Goal: Find specific page/section: Find specific page/section

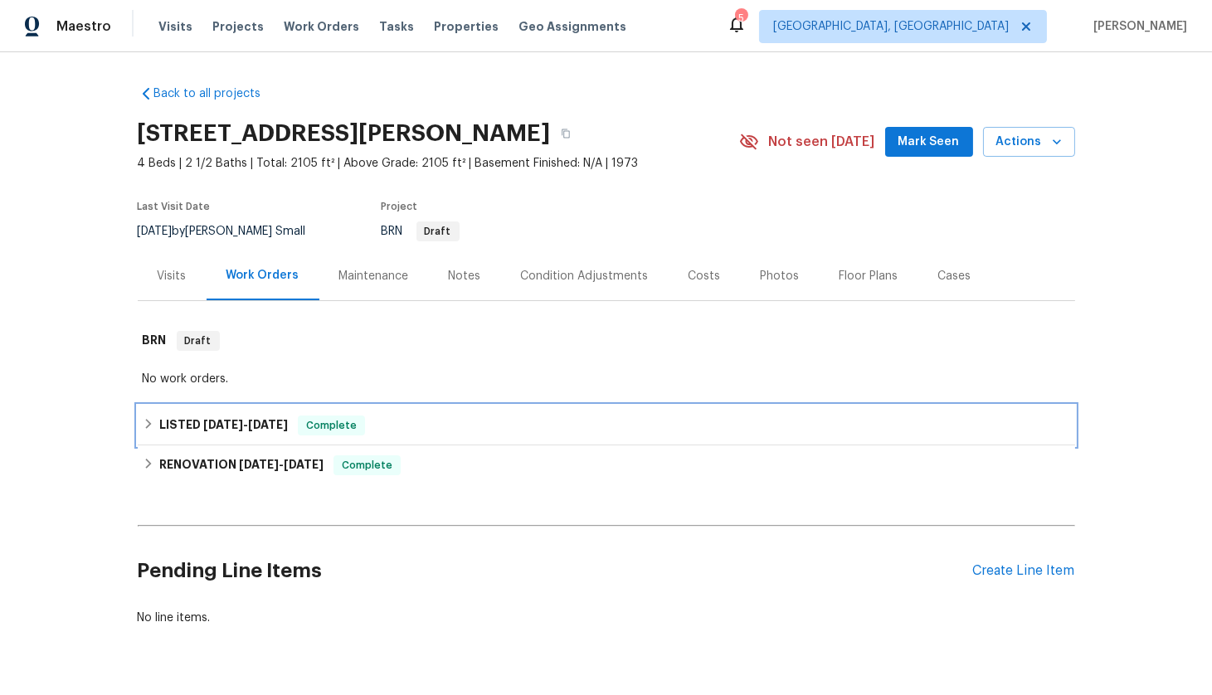
click at [159, 431] on h6 "LISTED [DATE] - [DATE]" at bounding box center [223, 426] width 129 height 20
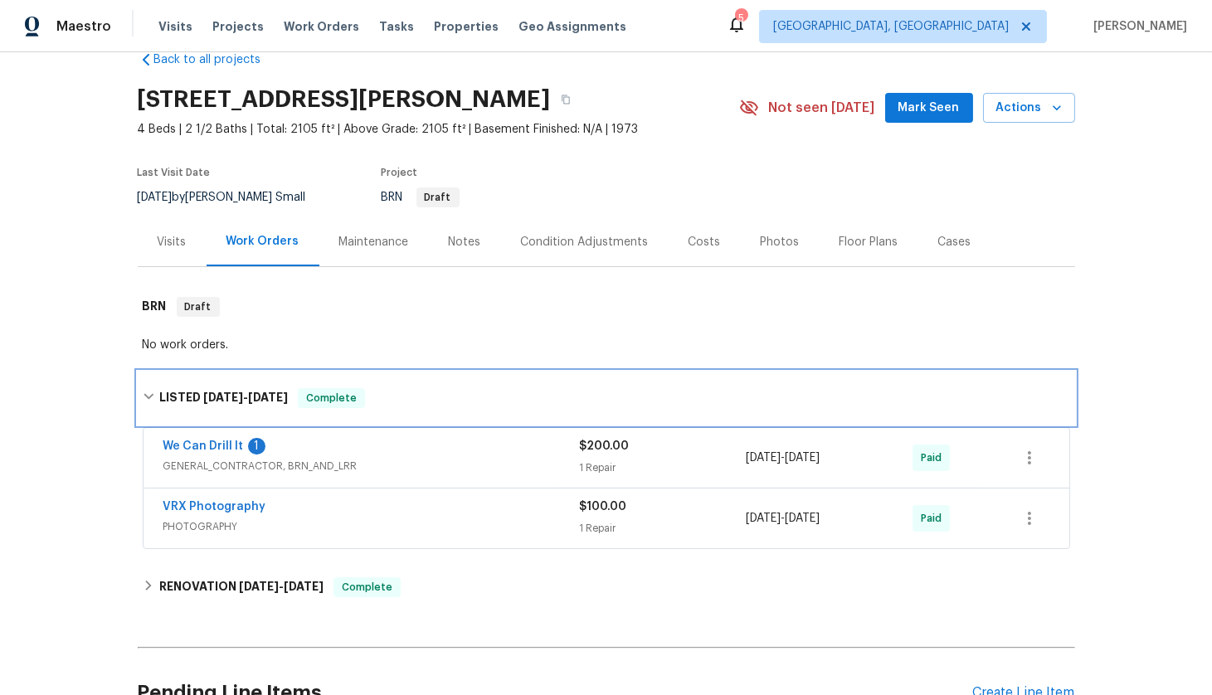
scroll to position [133, 0]
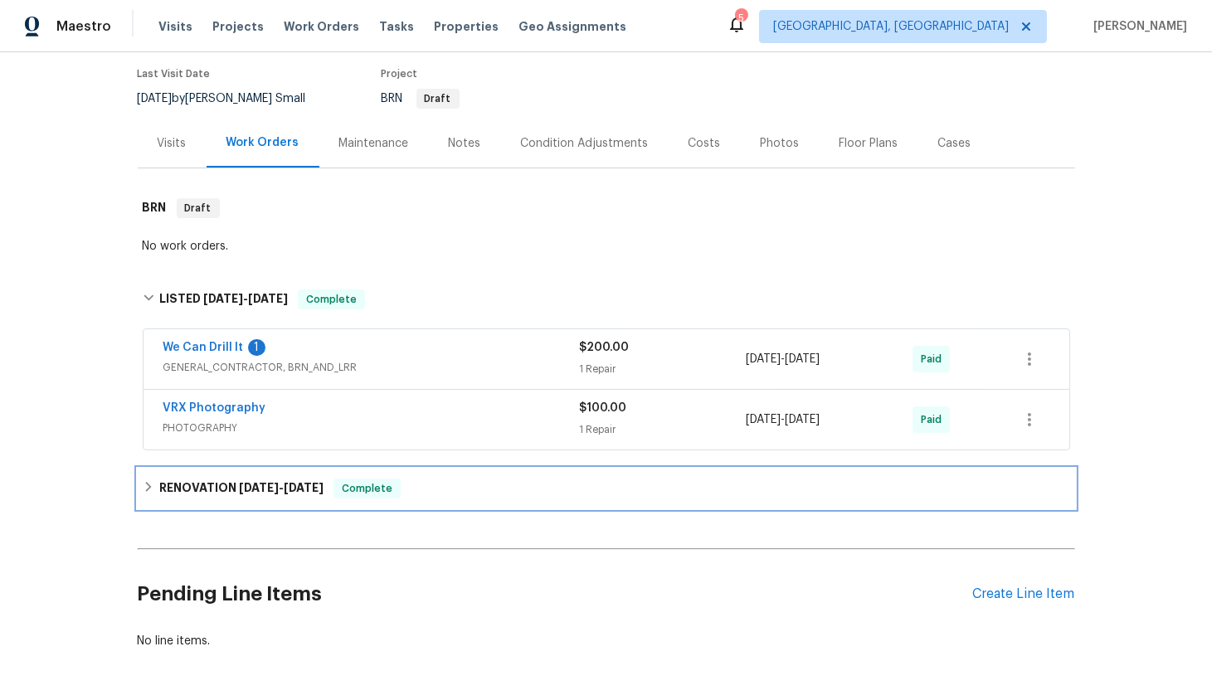
click at [138, 491] on div "RENOVATION [DATE] - [DATE] Complete" at bounding box center [606, 489] width 937 height 40
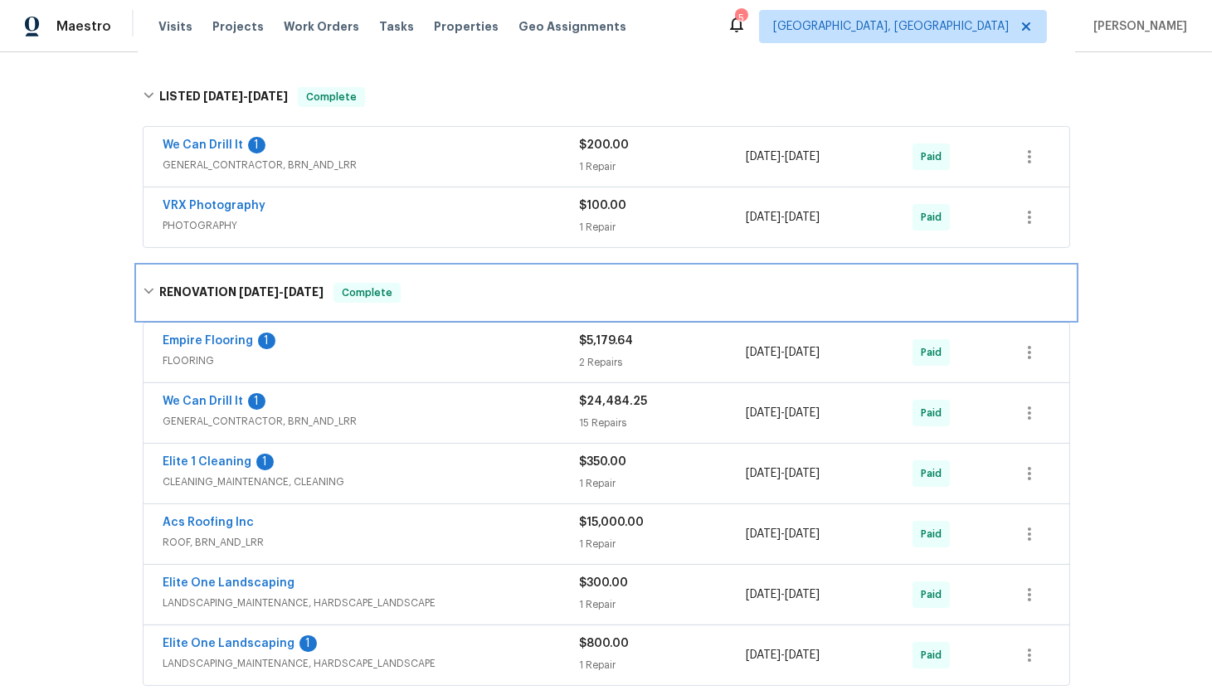
scroll to position [483, 0]
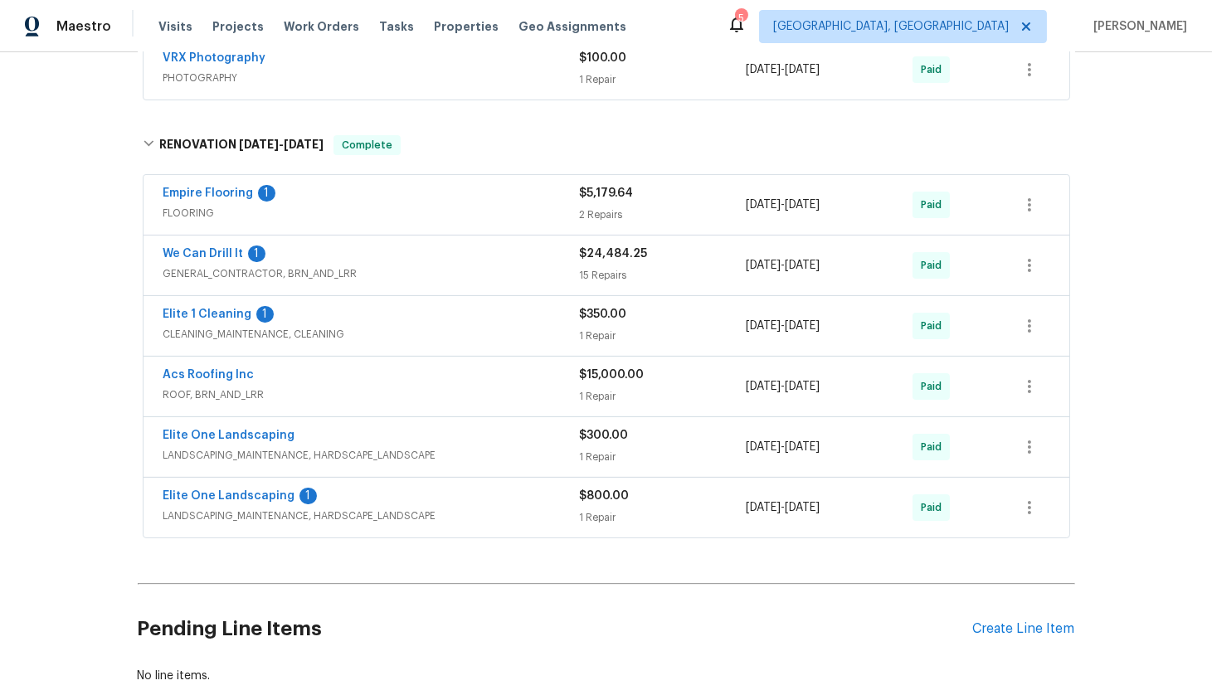
click at [400, 387] on span "ROOF, BRN_AND_LRR" at bounding box center [371, 395] width 416 height 17
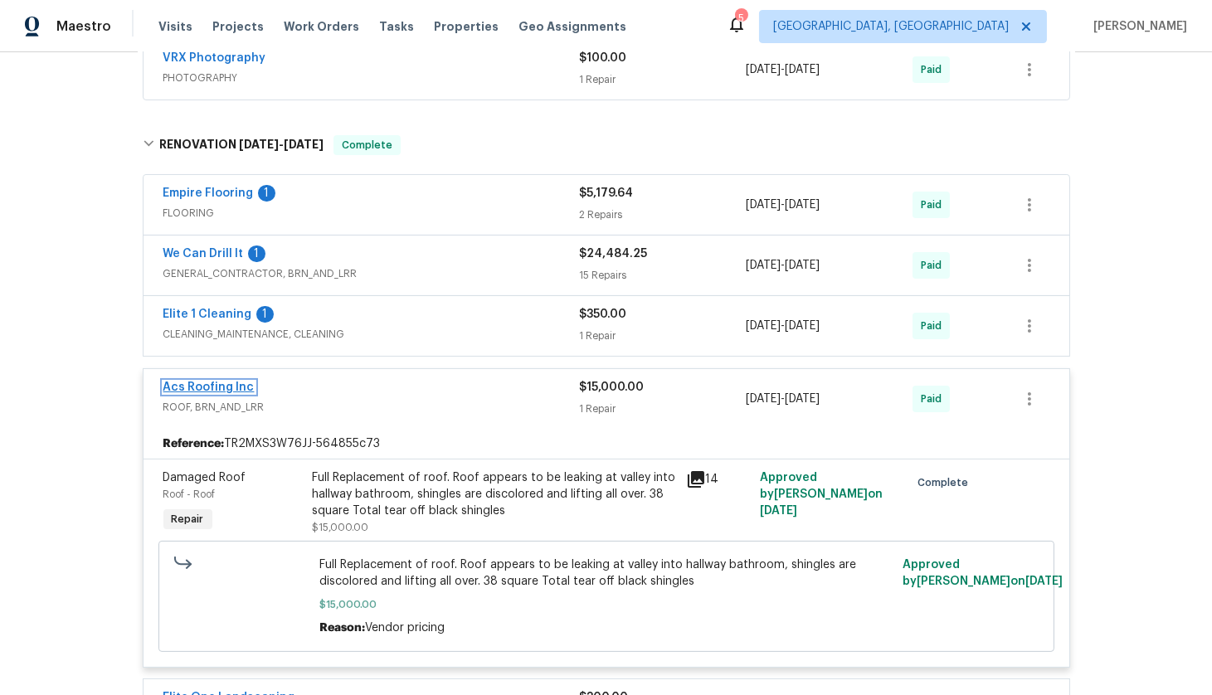
click at [192, 382] on link "Acs Roofing Inc" at bounding box center [208, 388] width 91 height 12
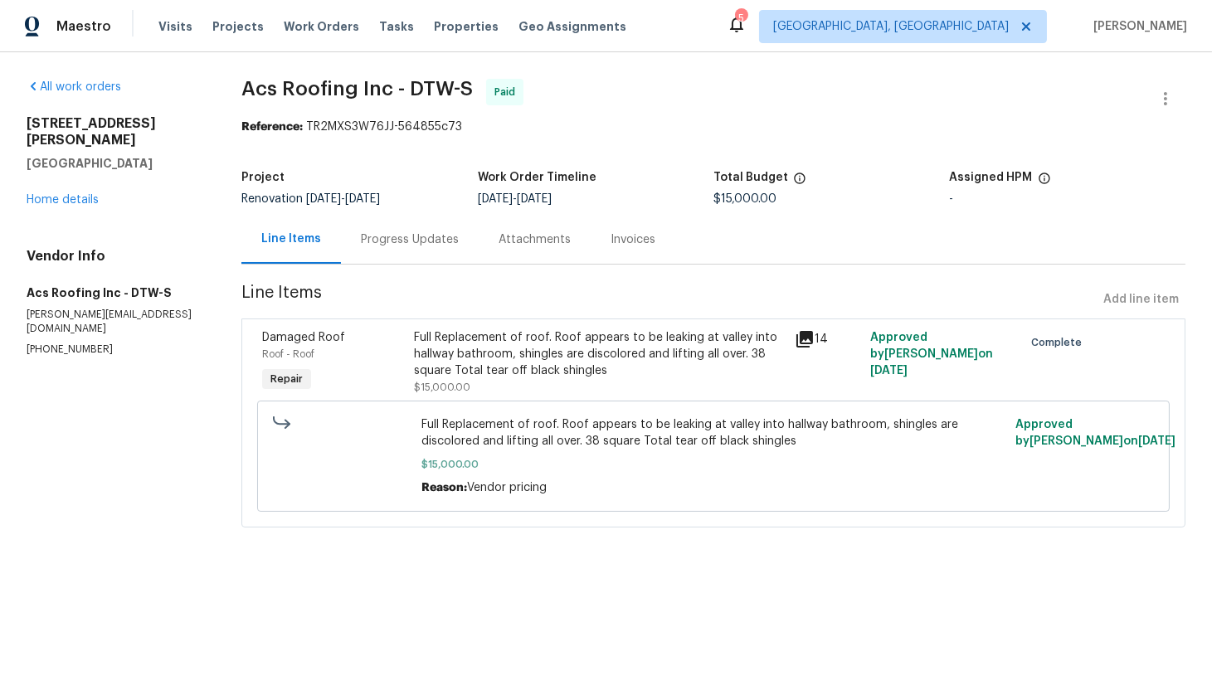
click at [621, 236] on div "Invoices" at bounding box center [633, 239] width 45 height 17
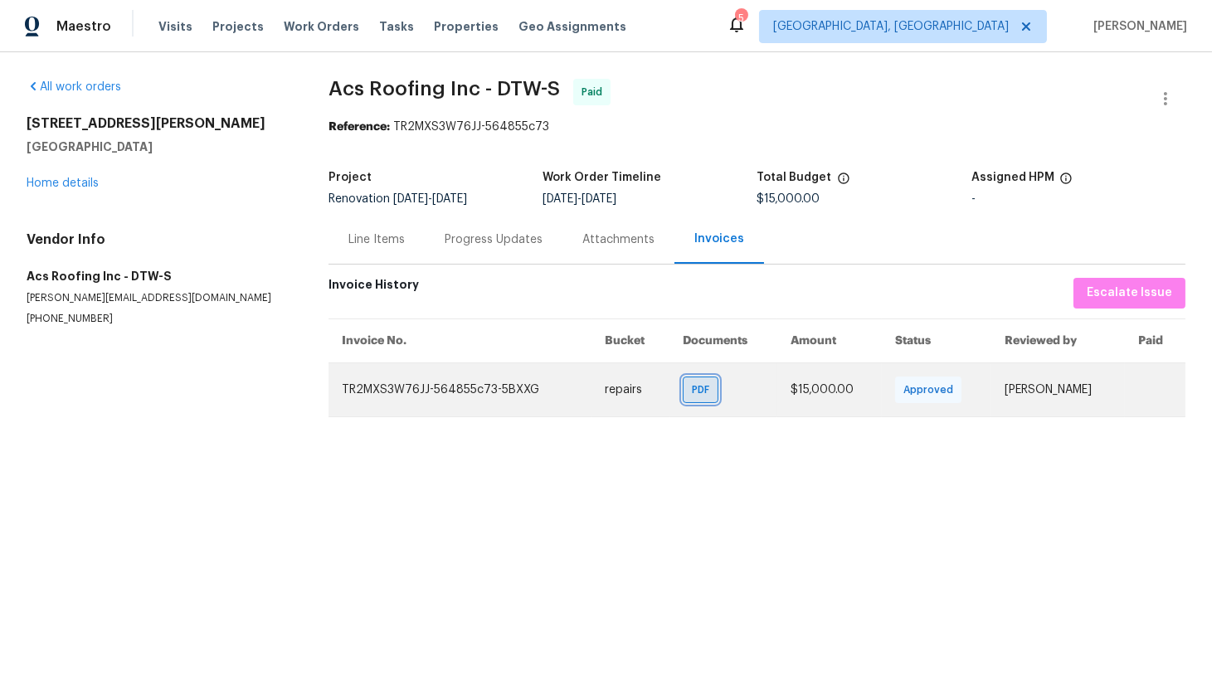
click at [712, 385] on span "PDF" at bounding box center [704, 390] width 24 height 17
